Goal: Task Accomplishment & Management: Use online tool/utility

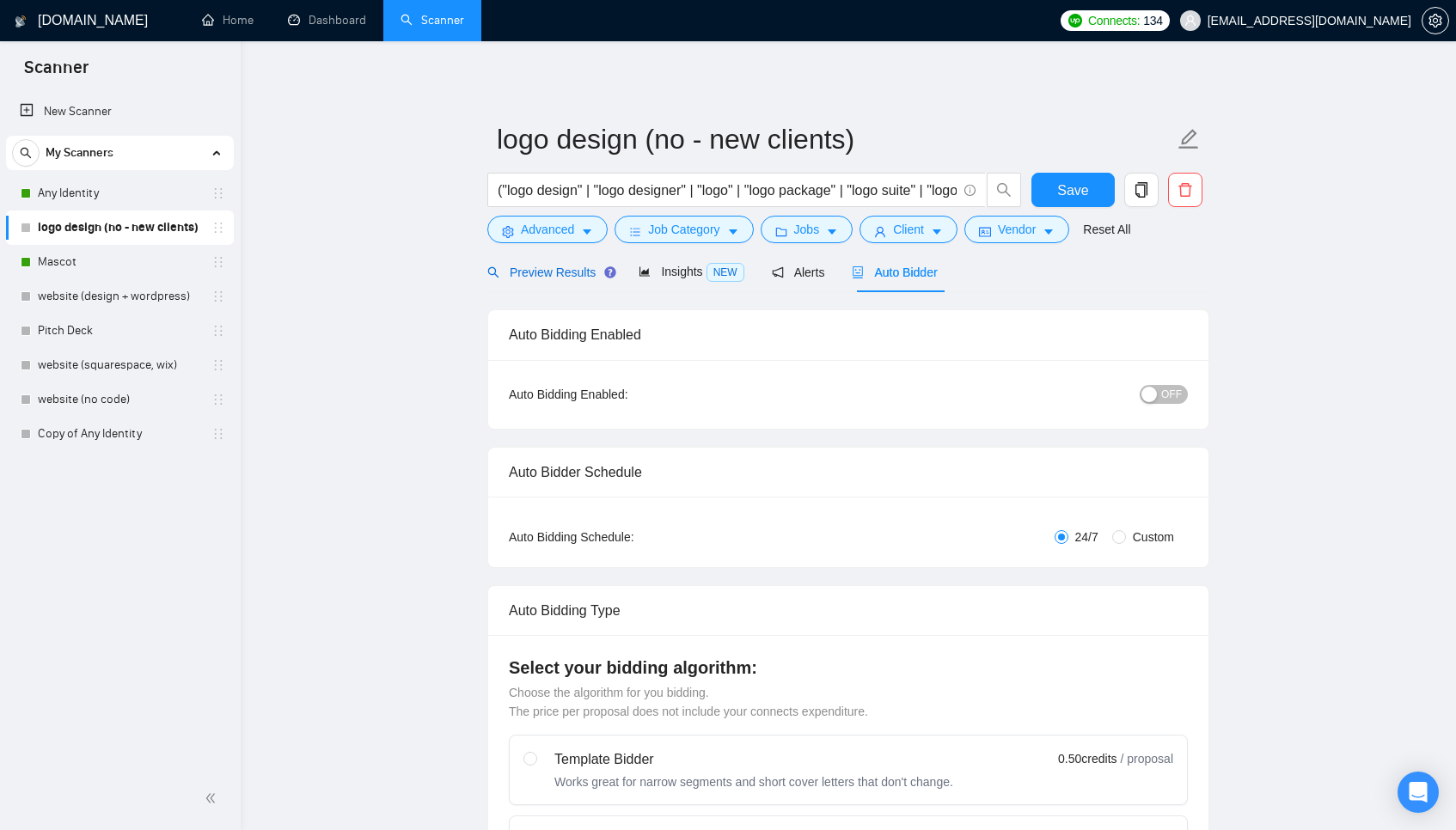
click at [561, 267] on span "Preview Results" at bounding box center [549, 272] width 124 height 14
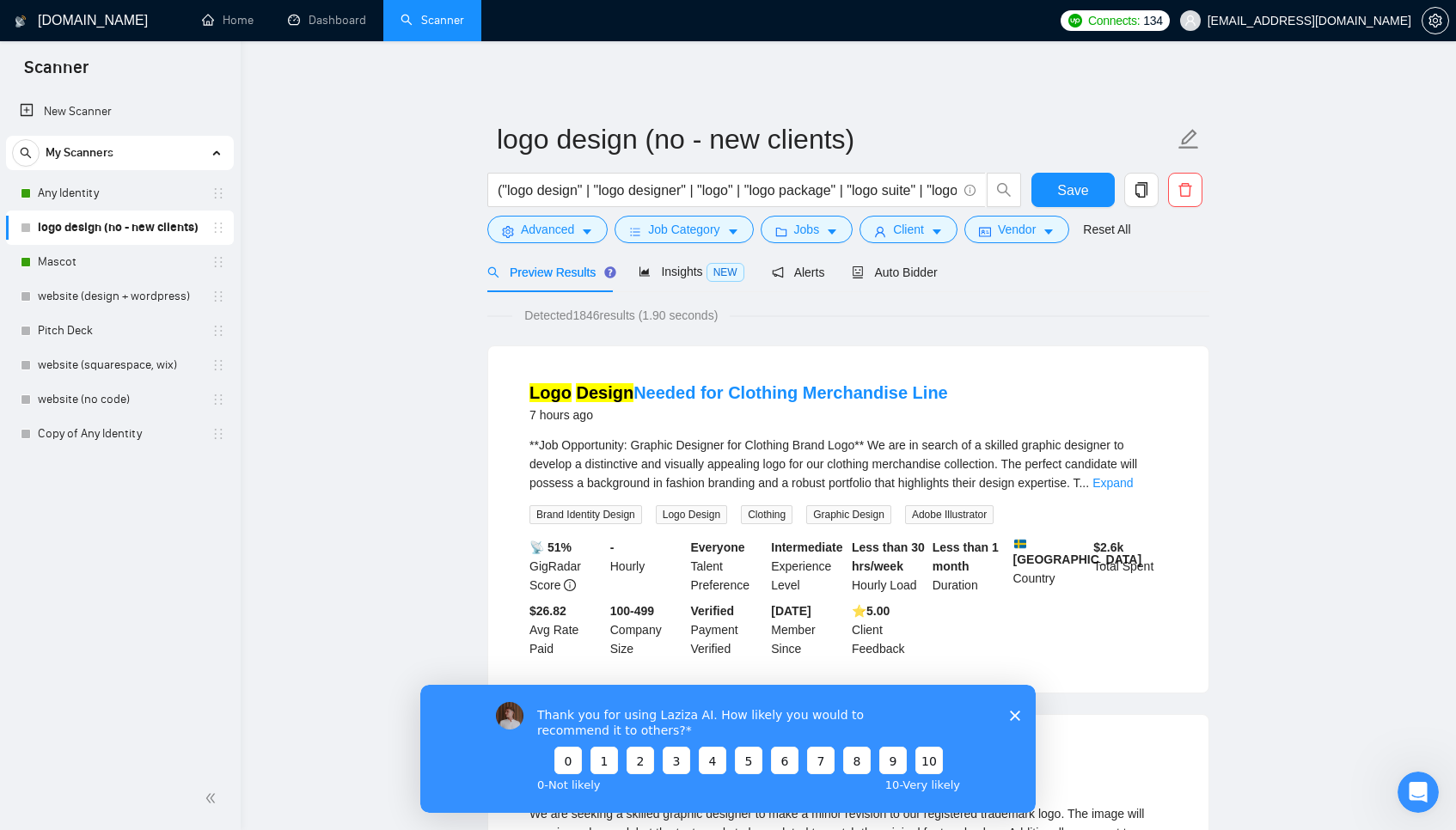
click at [1010, 714] on icon "Закрыть опрос" at bounding box center [1014, 715] width 10 height 10
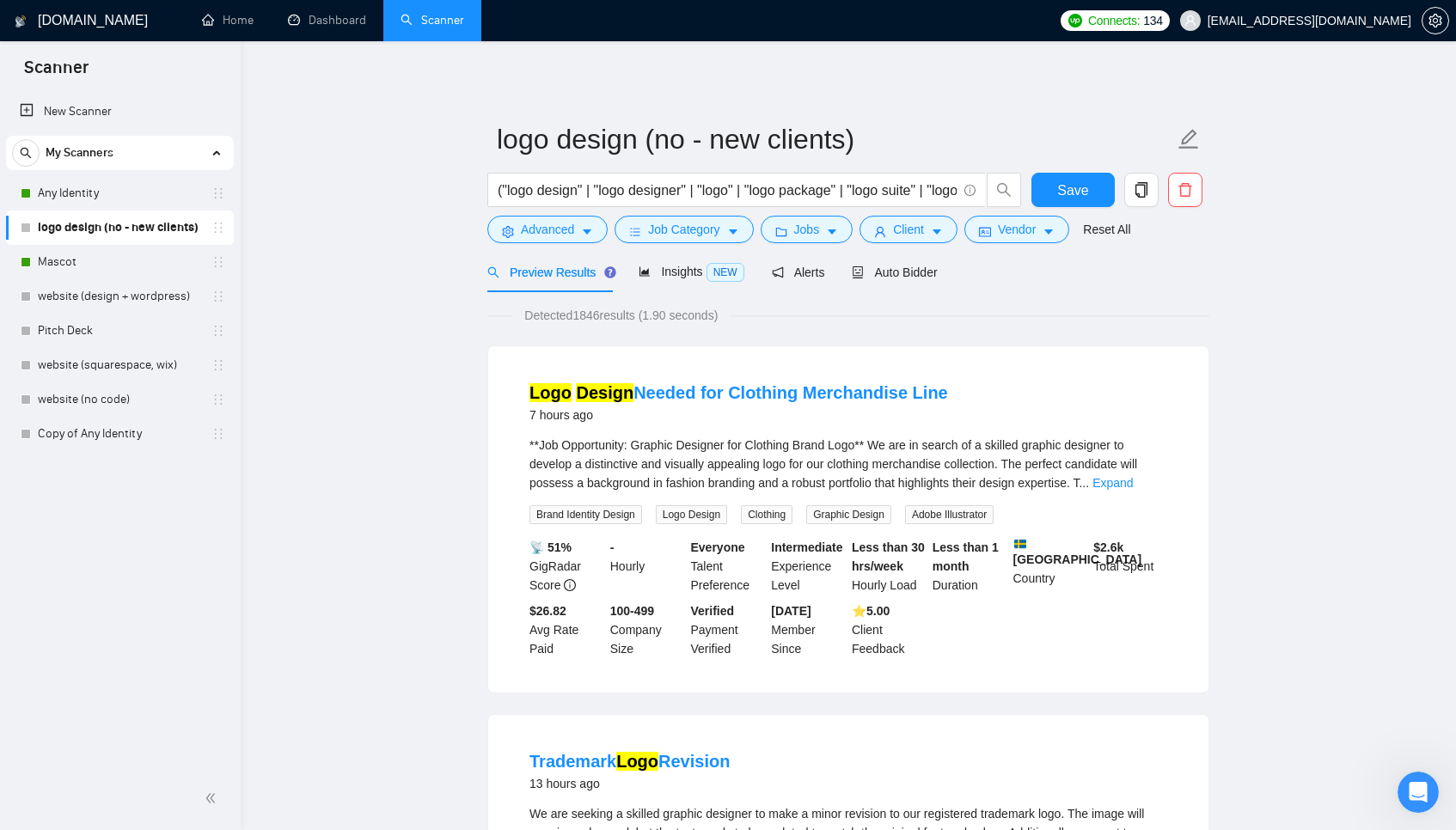
click at [885, 266] on span "Auto Bidder" at bounding box center [894, 272] width 86 height 14
